Goal: Task Accomplishment & Management: Manage account settings

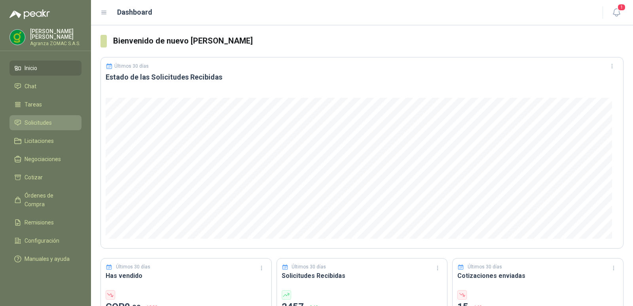
click at [31, 120] on span "Solicitudes" at bounding box center [38, 122] width 27 height 9
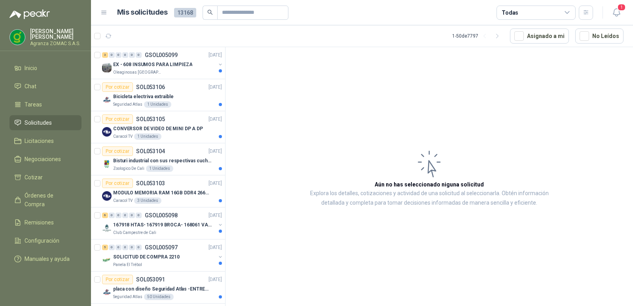
drag, startPoint x: 401, startPoint y: 39, endPoint x: 330, endPoint y: 80, distance: 82.2
click at [330, 80] on article "Aún no has seleccionado niguna solicitud Explora los detalles, cotizaciones y a…" at bounding box center [430, 178] width 408 height 262
click at [163, 68] on p "EX - 608 INSUMOS PARA LIMPIEZA" at bounding box center [152, 65] width 79 height 8
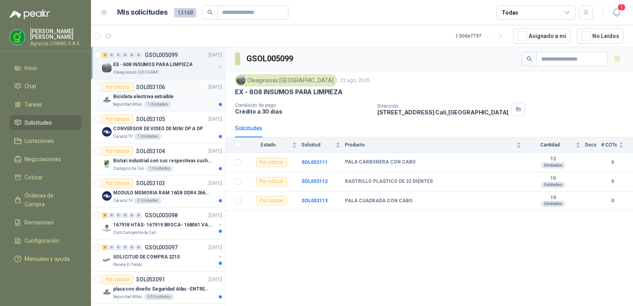
click at [183, 97] on div "Bicicleta electriva extraible" at bounding box center [167, 96] width 109 height 9
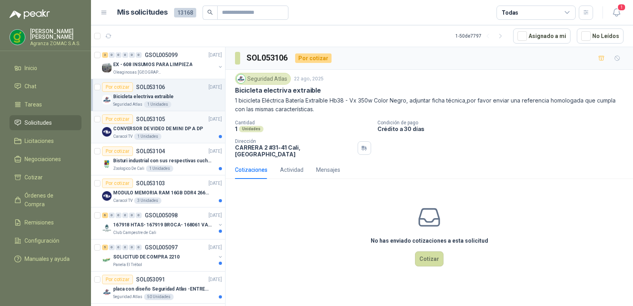
click at [190, 123] on div "Por cotizar SOL053105 [DATE]" at bounding box center [162, 118] width 120 height 9
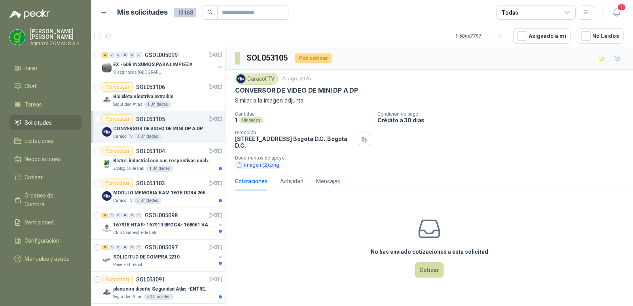
click at [260, 169] on button "imagen (2).png" at bounding box center [257, 165] width 45 height 8
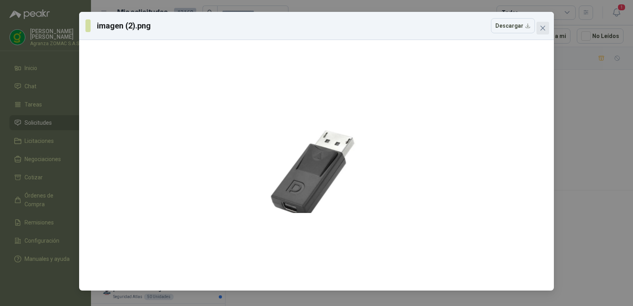
click at [548, 27] on span "Close" at bounding box center [543, 28] width 13 height 6
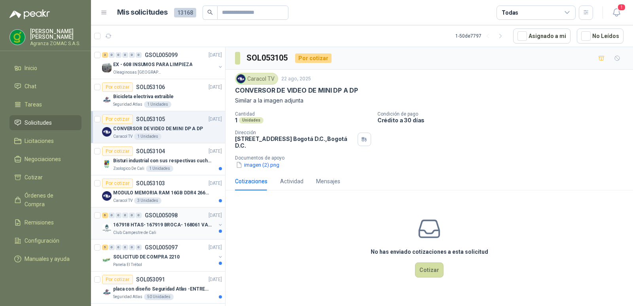
click at [185, 228] on p "167918 HTAS- 167919 BROCA- 168061 VALVULA" at bounding box center [162, 225] width 99 height 8
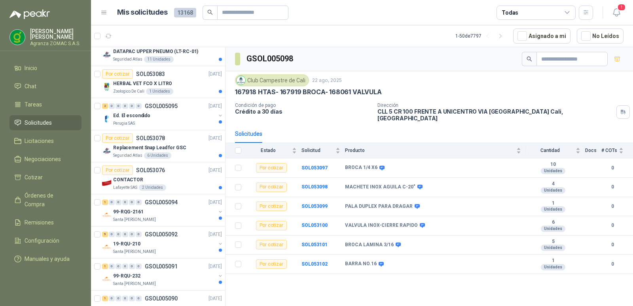
scroll to position [410, 0]
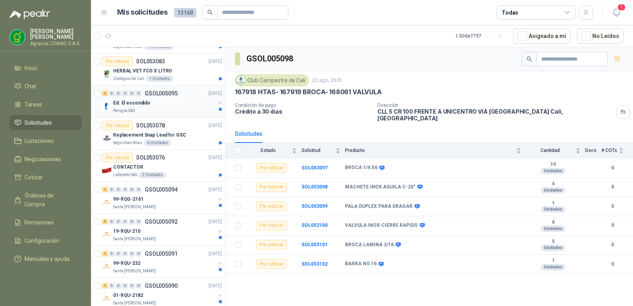
click at [192, 110] on div "Perugia SAS" at bounding box center [164, 111] width 103 height 6
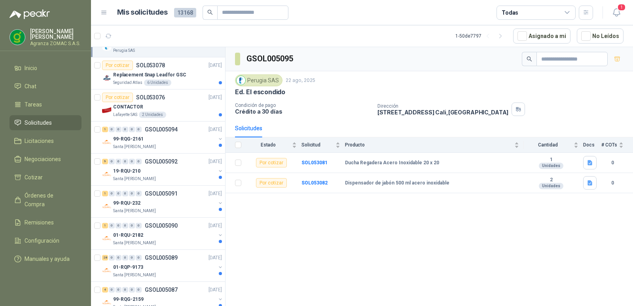
scroll to position [480, 0]
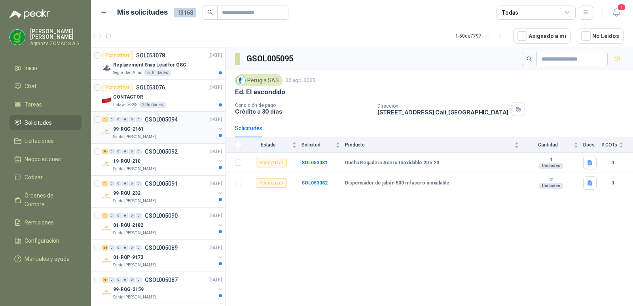
click at [182, 133] on div "99-RQG-2161" at bounding box center [164, 128] width 103 height 9
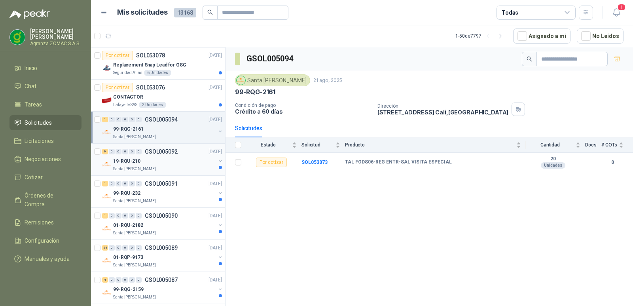
click at [180, 163] on div "19-RQU-210" at bounding box center [164, 160] width 103 height 9
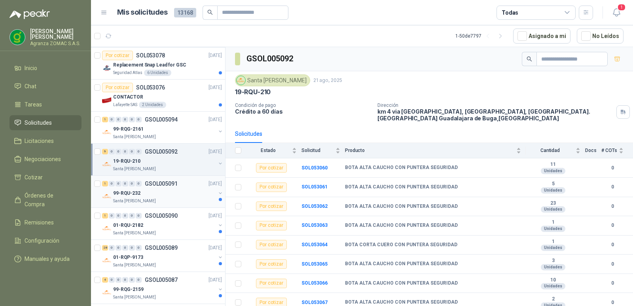
click at [174, 186] on p "GSOL005091" at bounding box center [161, 184] width 33 height 6
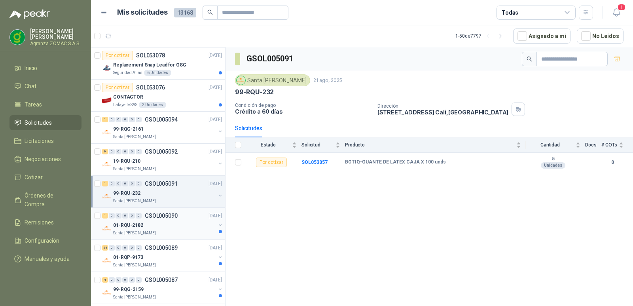
click at [180, 229] on div "01-RQU-2182" at bounding box center [164, 224] width 103 height 9
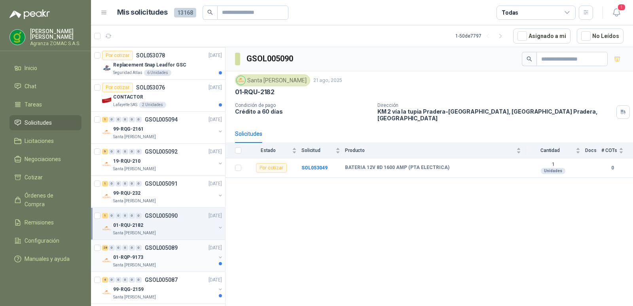
click at [183, 257] on div "01-RQP-9173" at bounding box center [164, 257] width 103 height 9
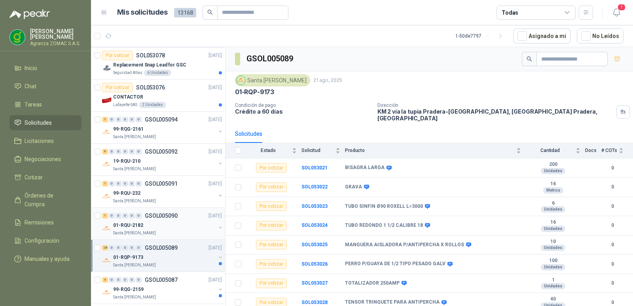
click at [184, 231] on div "Santa [PERSON_NAME]" at bounding box center [164, 233] width 103 height 6
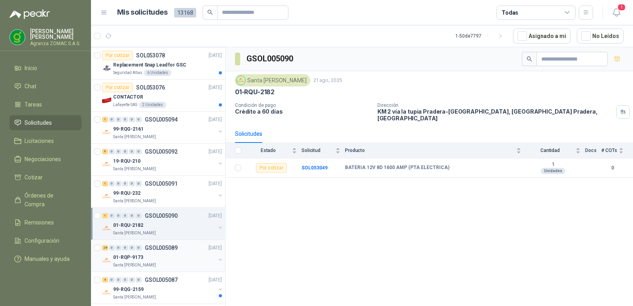
click at [193, 253] on div "01-RQP-9173" at bounding box center [164, 257] width 103 height 9
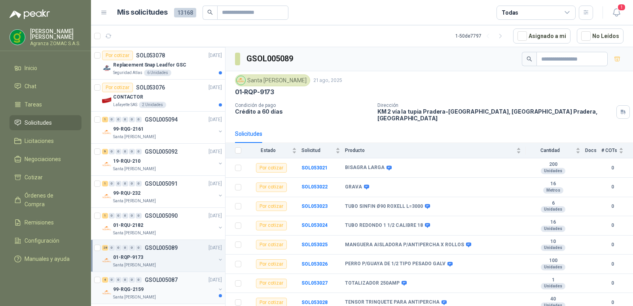
click at [185, 287] on div "99-RQG-2159" at bounding box center [164, 289] width 103 height 9
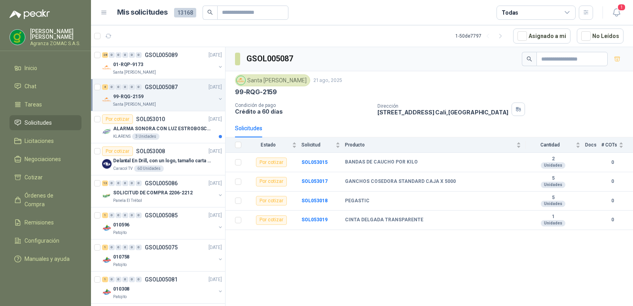
scroll to position [676, 0]
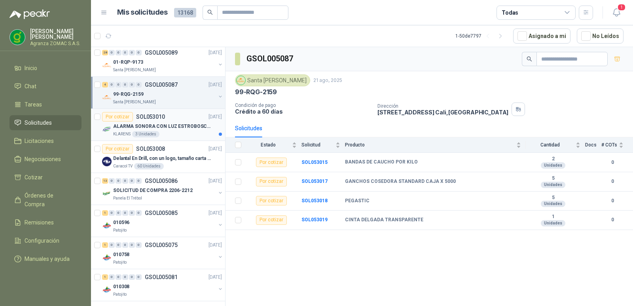
click at [167, 133] on div "KLARENS 3 Unidades" at bounding box center [167, 134] width 109 height 6
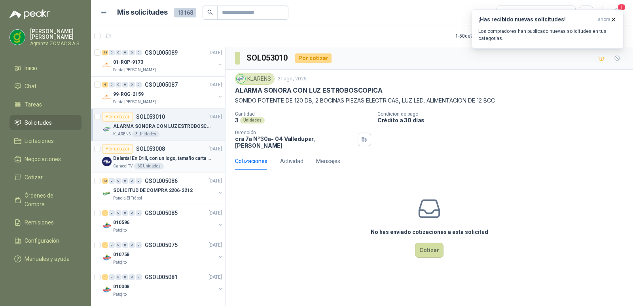
click at [188, 159] on p "Delantal En Drill, con un logo, tamaño carta 1 tinta (Se envia enlacen, como re…" at bounding box center [162, 159] width 99 height 8
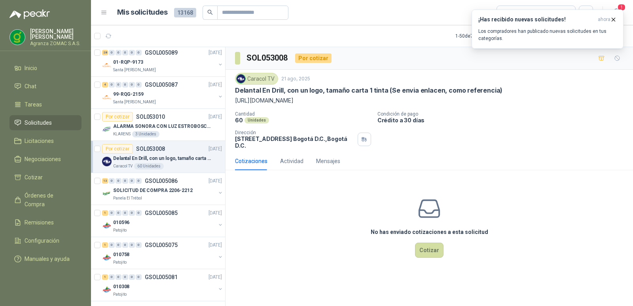
drag, startPoint x: 188, startPoint y: 159, endPoint x: 406, endPoint y: 19, distance: 258.8
click at [406, 19] on article "Mis solicitudes 13168 Todas" at bounding box center [355, 13] width 477 height 14
